Goal: Information Seeking & Learning: Learn about a topic

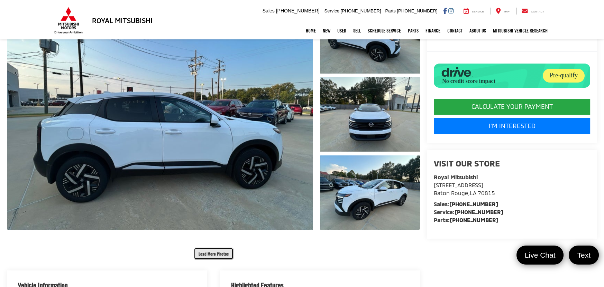
click at [213, 249] on button "Load More Photos" at bounding box center [214, 254] width 40 height 12
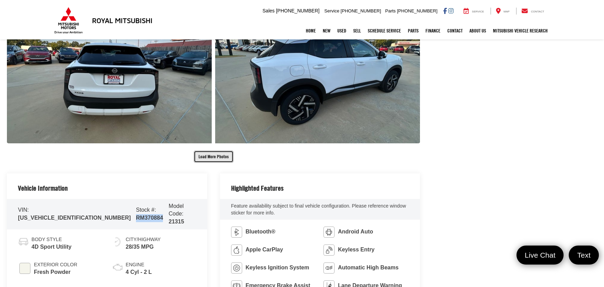
scroll to position [591, 0]
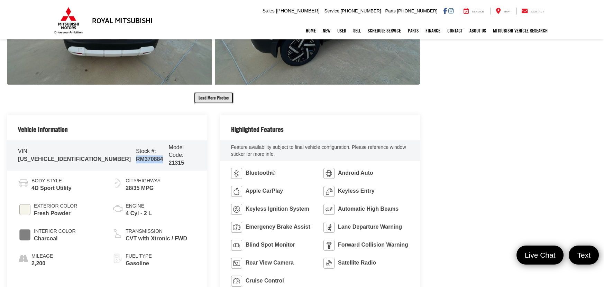
click at [207, 101] on button "Load More Photos" at bounding box center [214, 98] width 40 height 12
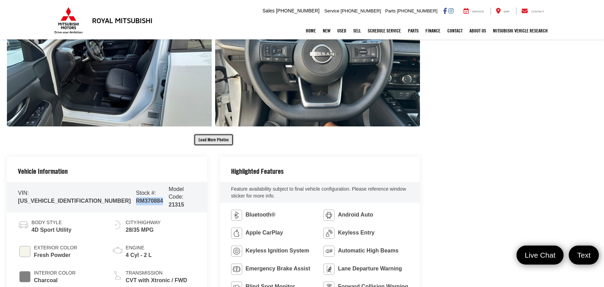
scroll to position [871, 0]
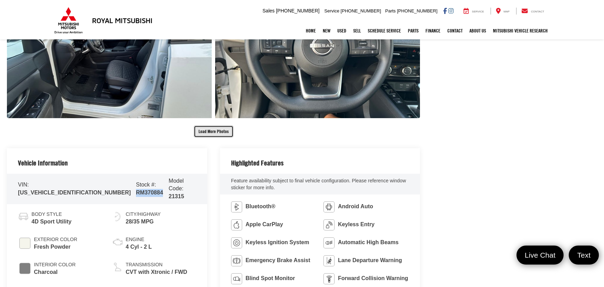
click at [216, 134] on button "Load More Photos" at bounding box center [214, 132] width 40 height 12
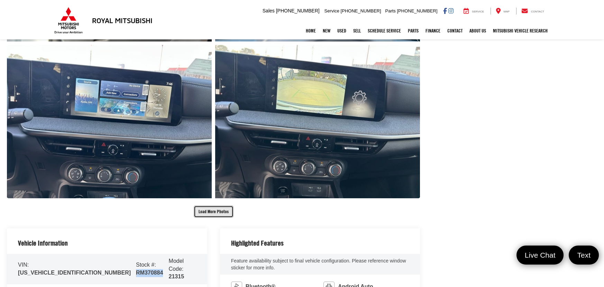
scroll to position [1120, 0]
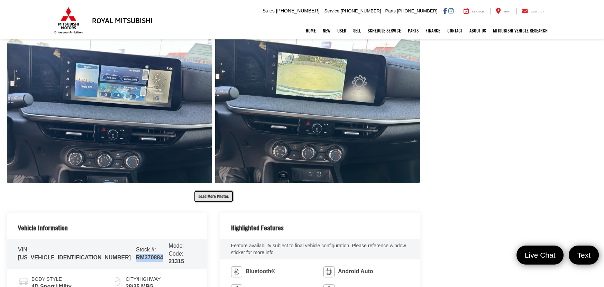
click at [213, 199] on button "Load More Photos" at bounding box center [214, 196] width 40 height 12
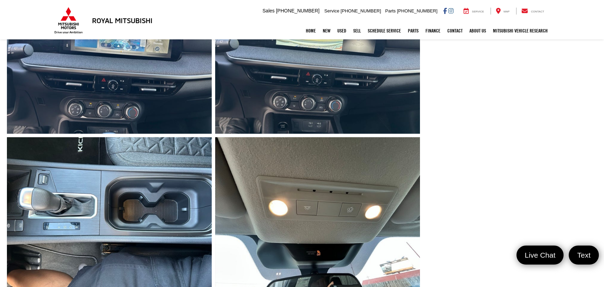
scroll to position [1213, 0]
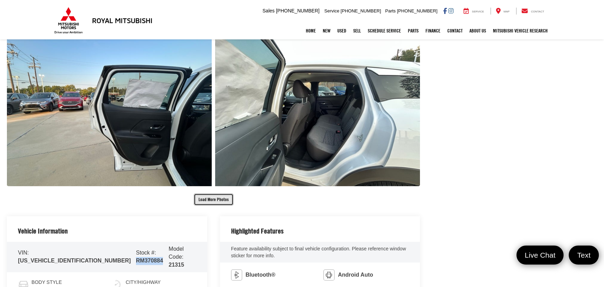
click at [214, 198] on button "Load More Photos" at bounding box center [214, 200] width 40 height 12
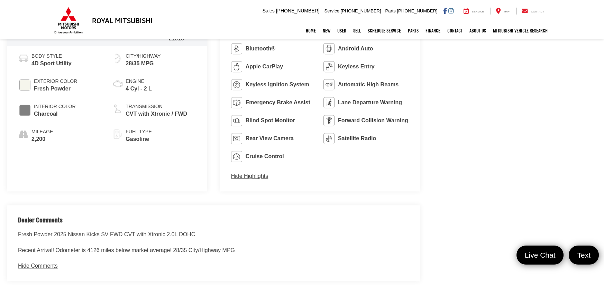
scroll to position [1940, 0]
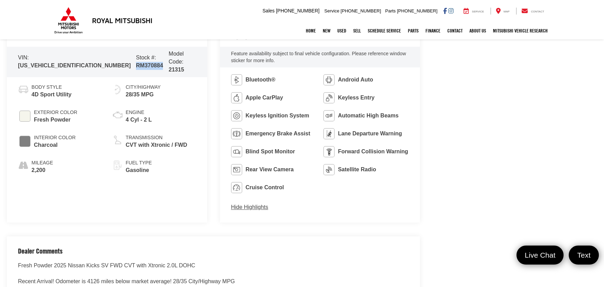
click at [244, 211] on button "Hide Highlights" at bounding box center [249, 208] width 37 height 8
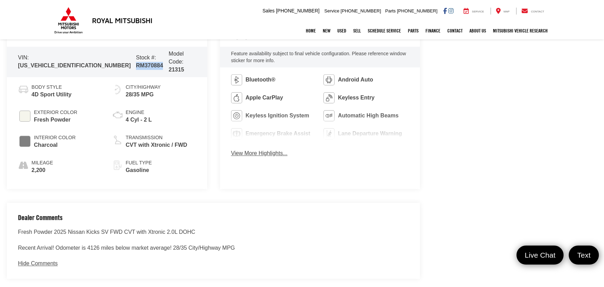
click at [250, 152] on button "View More Highlights..." at bounding box center [259, 154] width 56 height 8
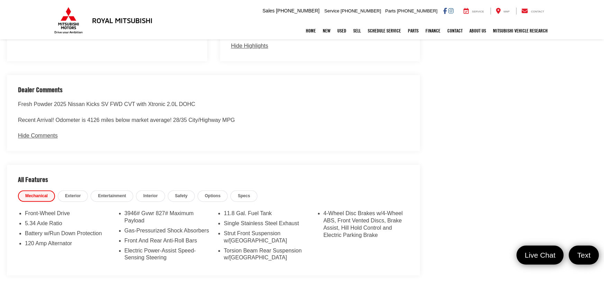
scroll to position [2158, 0]
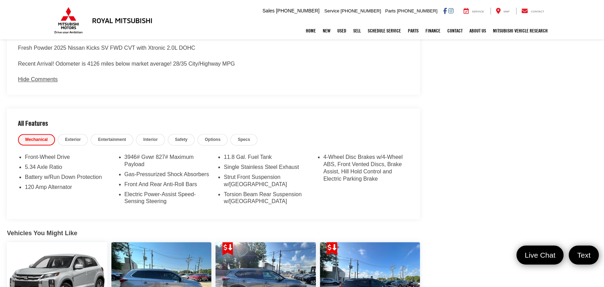
click at [185, 141] on span "Safety" at bounding box center [181, 140] width 12 height 6
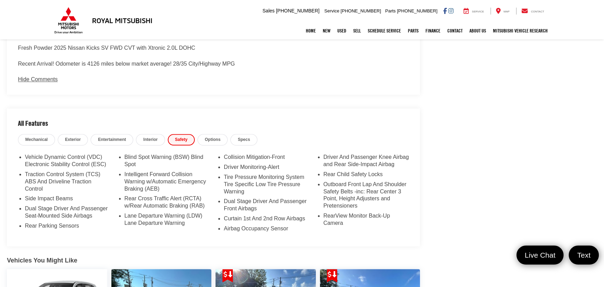
click at [41, 138] on span "Mechanical" at bounding box center [36, 140] width 22 height 6
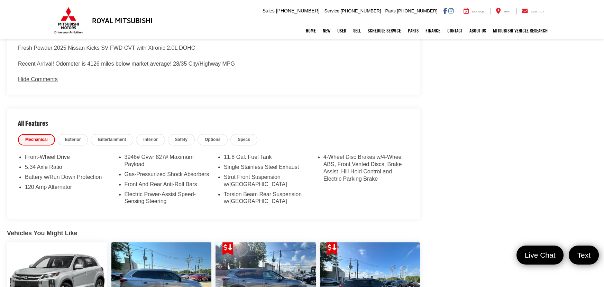
click at [78, 139] on span "Exterior" at bounding box center [73, 140] width 16 height 6
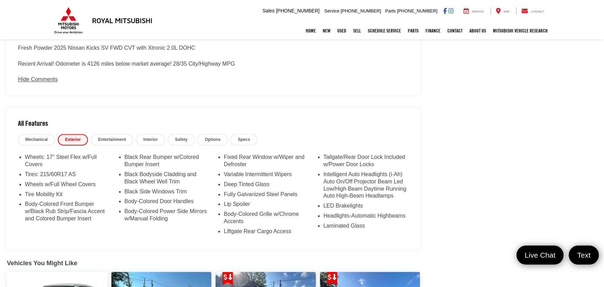
click at [110, 140] on span "Entertainment" at bounding box center [112, 140] width 28 height 6
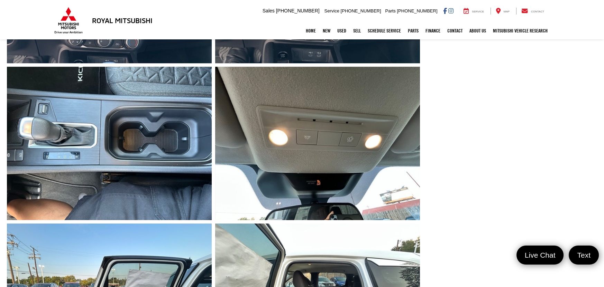
scroll to position [1224, 0]
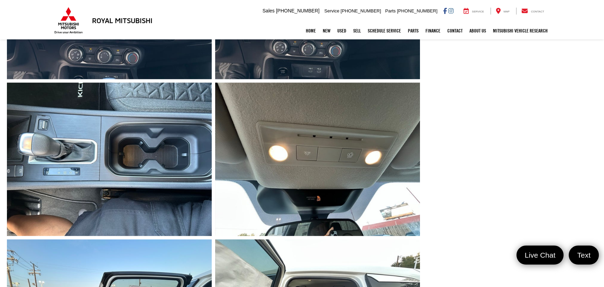
click at [276, 21] on div "Royal Mitsubishi 9255 Airline Hwy, Baton Rouge, LA 70815 Sales Mobile Sales 225…" at bounding box center [302, 11] width 498 height 22
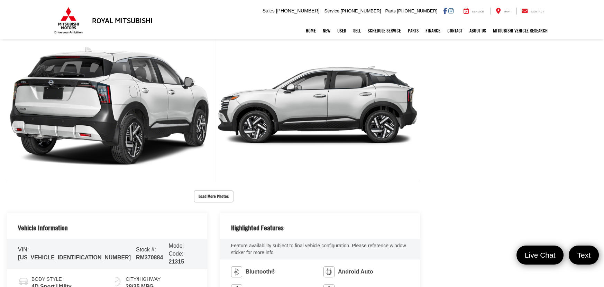
scroll to position [1753, 0]
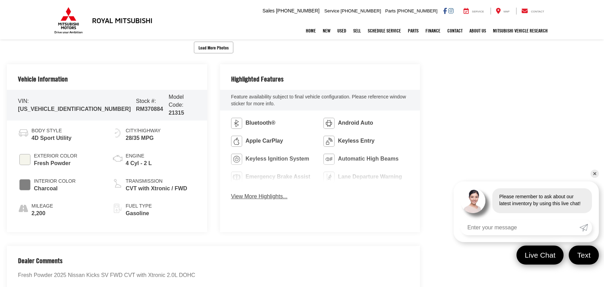
scroll to position [362, 0]
